Goal: Information Seeking & Learning: Learn about a topic

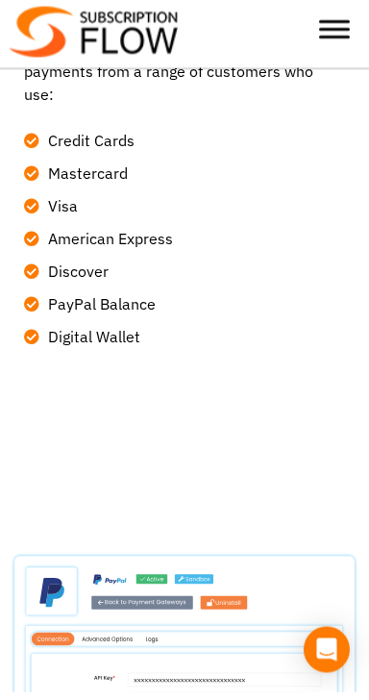
scroll to position [1491, 0]
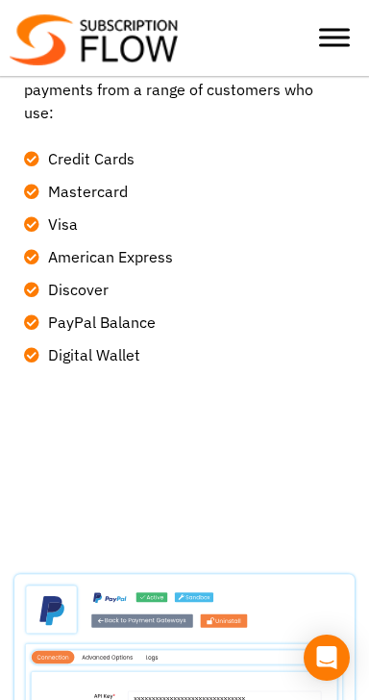
click at [154, 310] on span "PayPal Balance" at bounding box center [99, 321] width 112 height 23
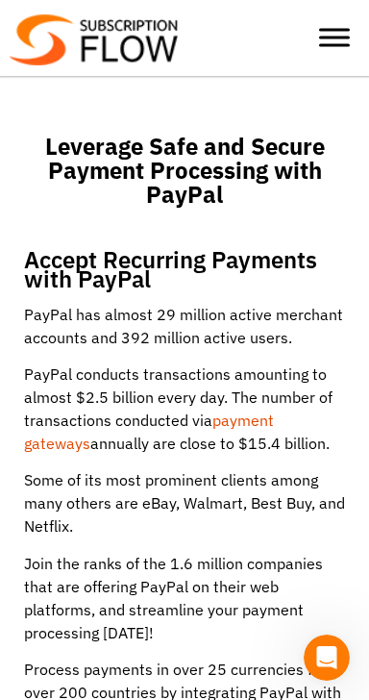
scroll to position [628, 0]
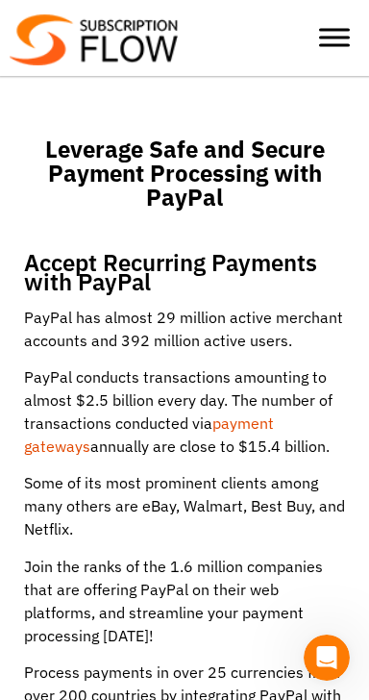
click at [274, 413] on link "payment gateways" at bounding box center [149, 434] width 250 height 42
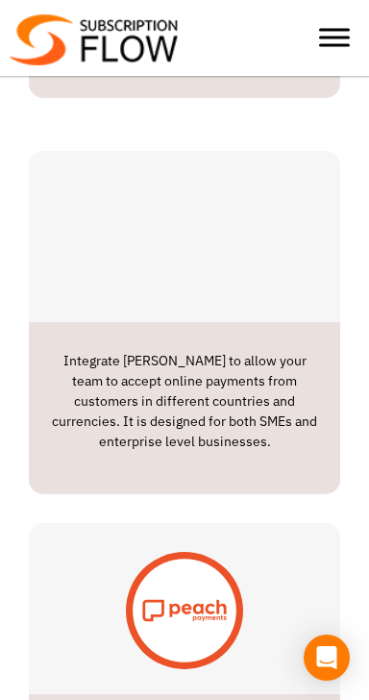
scroll to position [6093, 0]
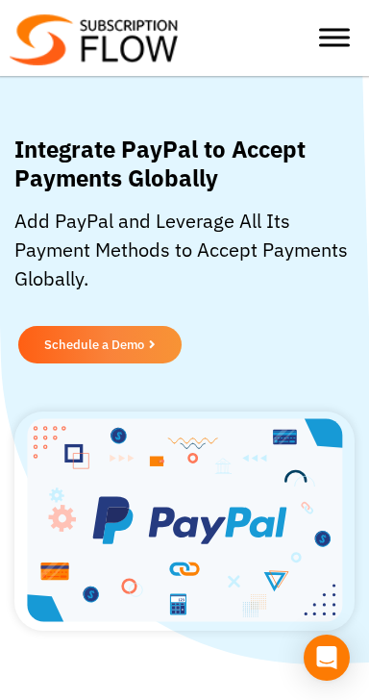
click at [339, 32] on span "Toggle Menu" at bounding box center [334, 30] width 31 height 3
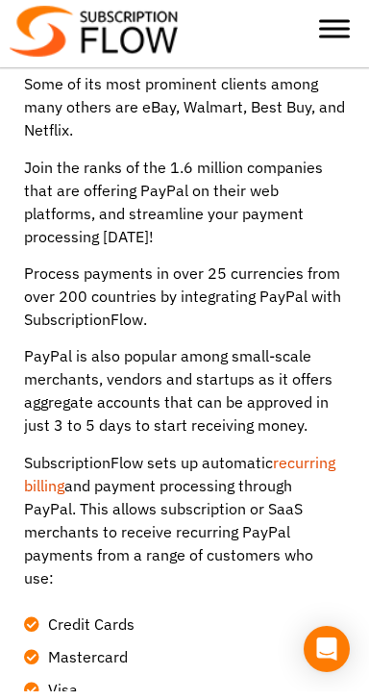
scroll to position [1019, 0]
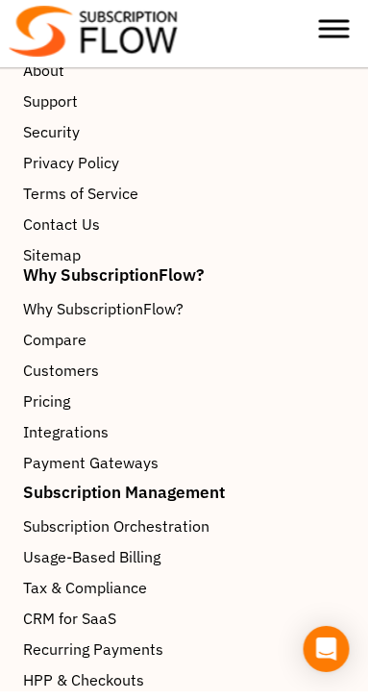
scroll to position [5187, 0]
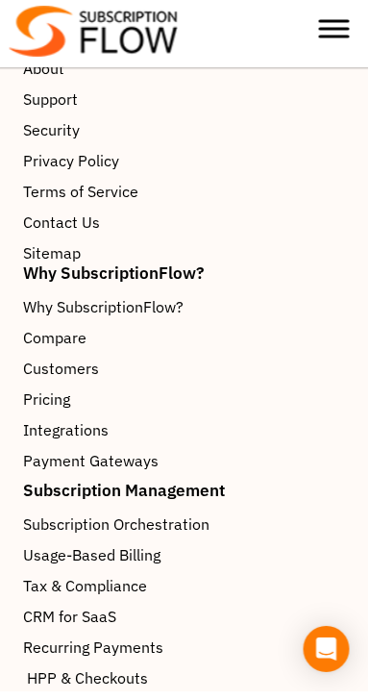
click at [131, 675] on span "HPP & Checkouts" at bounding box center [88, 686] width 121 height 23
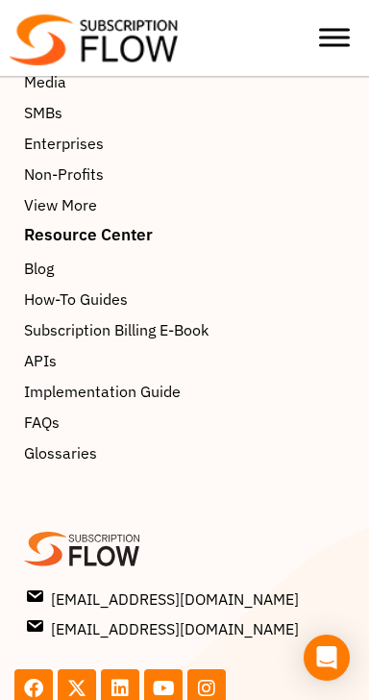
scroll to position [6301, 0]
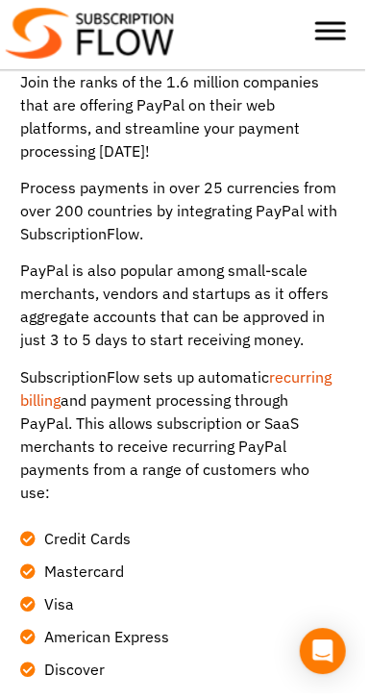
scroll to position [1105, 0]
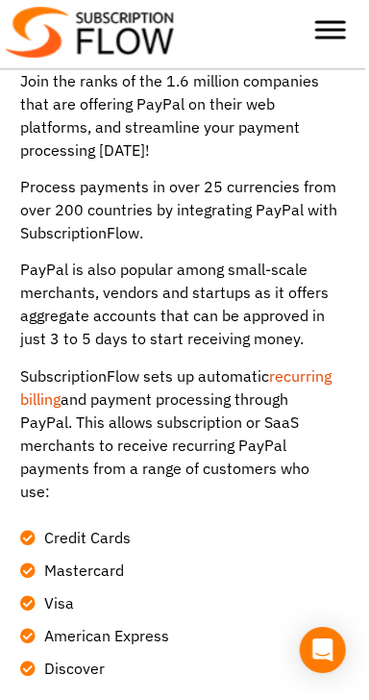
click at [178, 556] on li "Mastercard" at bounding box center [184, 572] width 321 height 33
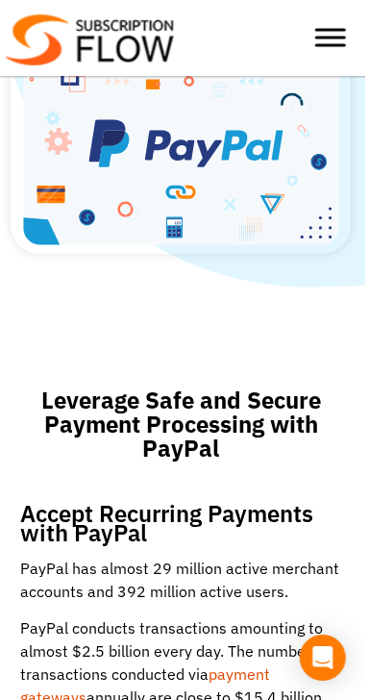
scroll to position [377, 0]
